Goal: Navigation & Orientation: Find specific page/section

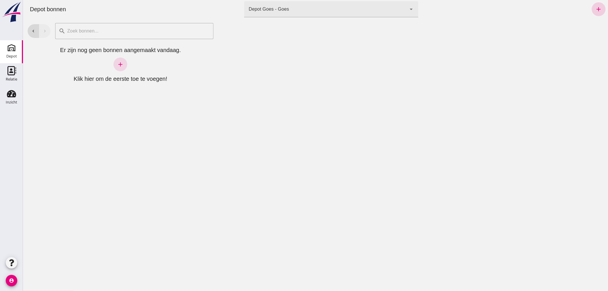
click at [595, 7] on icon "add" at bounding box center [598, 9] width 7 height 7
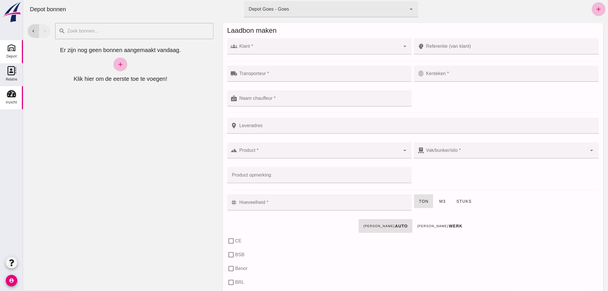
click at [14, 92] on icon "Inzicht" at bounding box center [11, 93] width 9 height 9
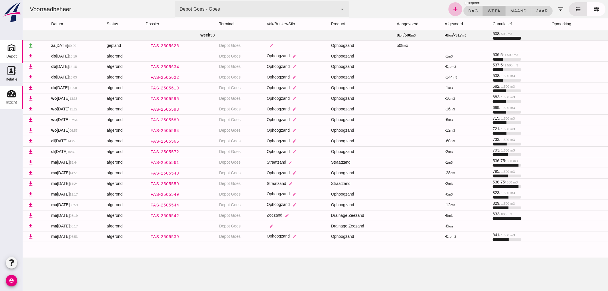
click at [12, 49] on use at bounding box center [11, 47] width 9 height 9
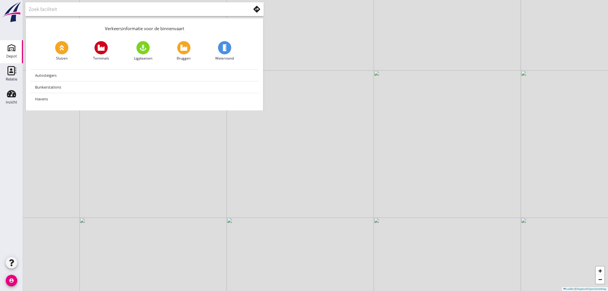
click at [14, 52] on div "Depot" at bounding box center [11, 56] width 11 height 8
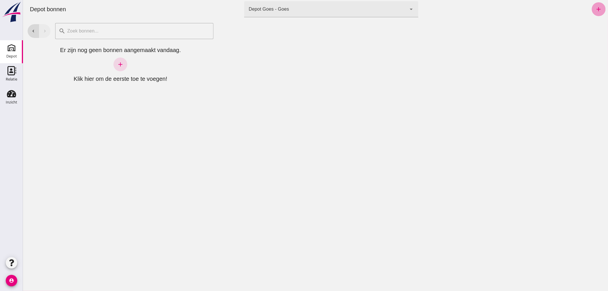
click at [595, 6] on icon "add" at bounding box center [598, 9] width 7 height 7
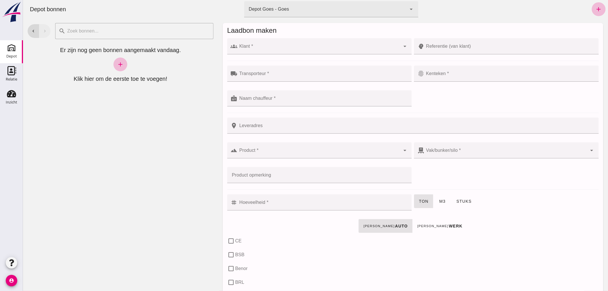
click at [139, 234] on div "chevron_left chevron_right search cancel Er zijn nog geen bonnen aangemaakt van…" at bounding box center [120, 154] width 195 height 272
